Goal: Navigation & Orientation: Go to known website

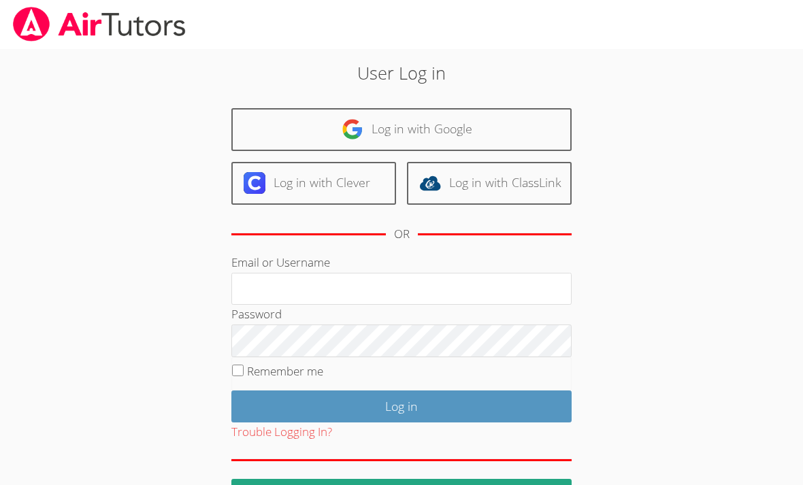
click at [265, 117] on link "Log in with Google" at bounding box center [401, 129] width 340 height 43
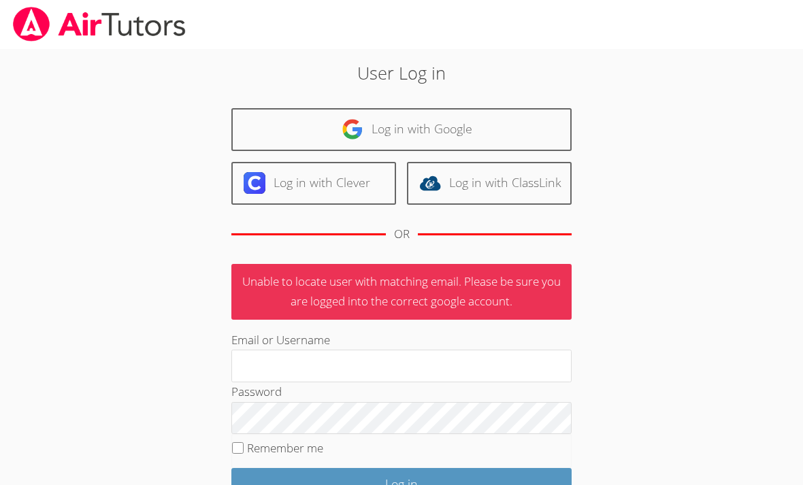
click at [276, 134] on link "Log in with Google" at bounding box center [401, 129] width 340 height 43
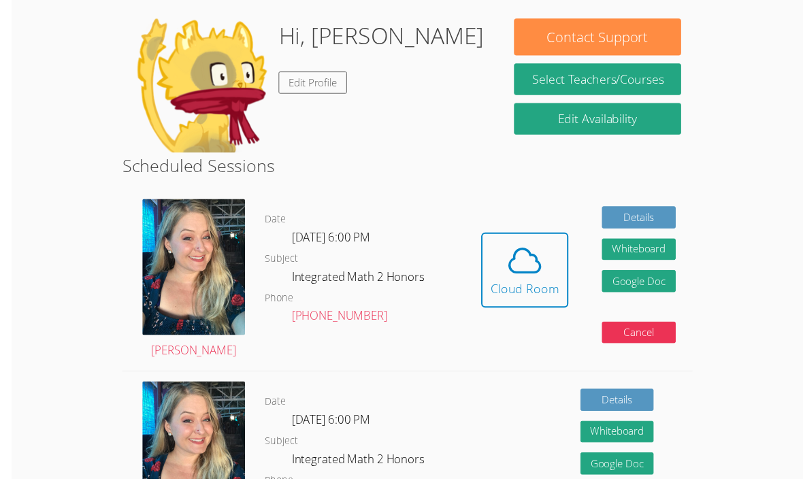
scroll to position [146, 0]
